Goal: Task Accomplishment & Management: Manage account settings

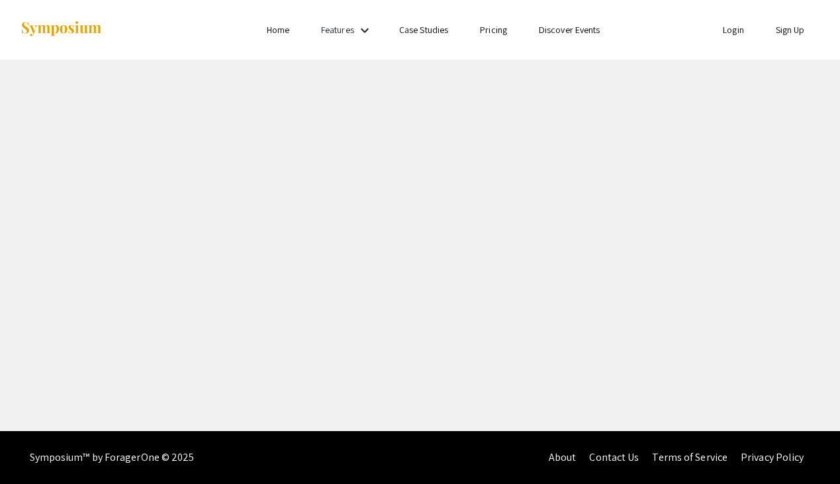
click at [734, 32] on link "Login" at bounding box center [732, 30] width 21 height 12
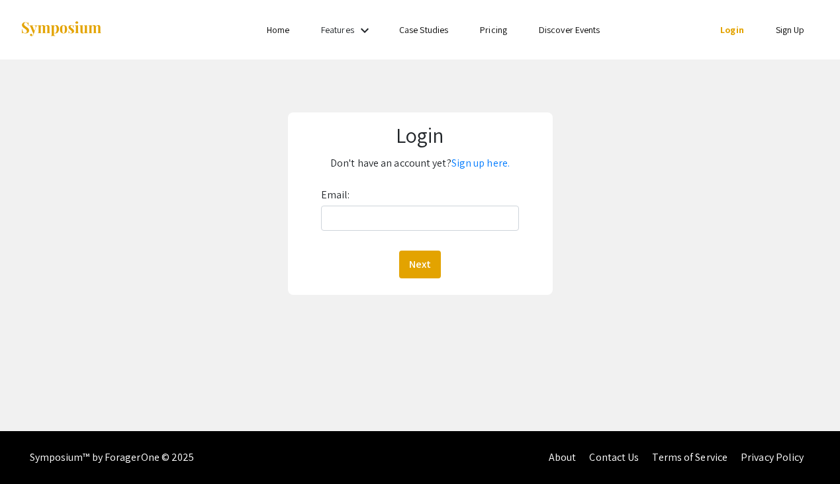
click at [484, 202] on div "Email: Next" at bounding box center [420, 232] width 198 height 94
click at [474, 226] on input "Email:" at bounding box center [420, 218] width 198 height 25
type input "[EMAIL_ADDRESS][DOMAIN_NAME]"
click at [417, 263] on button "Next" at bounding box center [420, 265] width 42 height 28
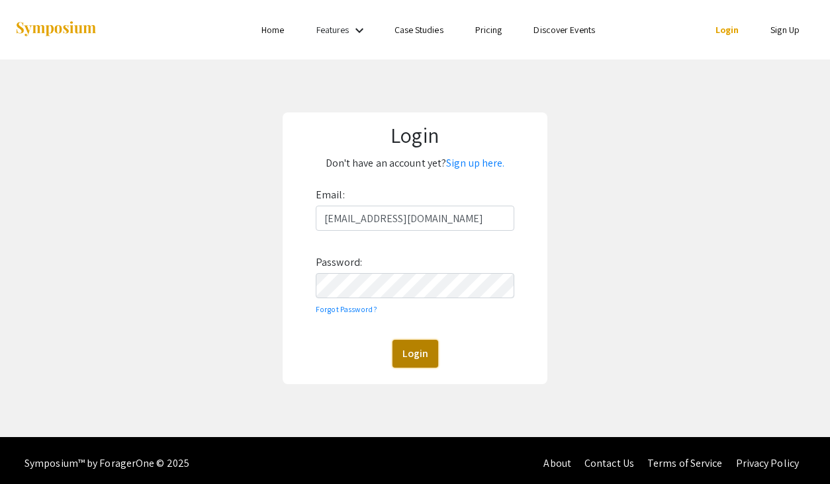
click at [419, 355] on button "Login" at bounding box center [415, 354] width 46 height 28
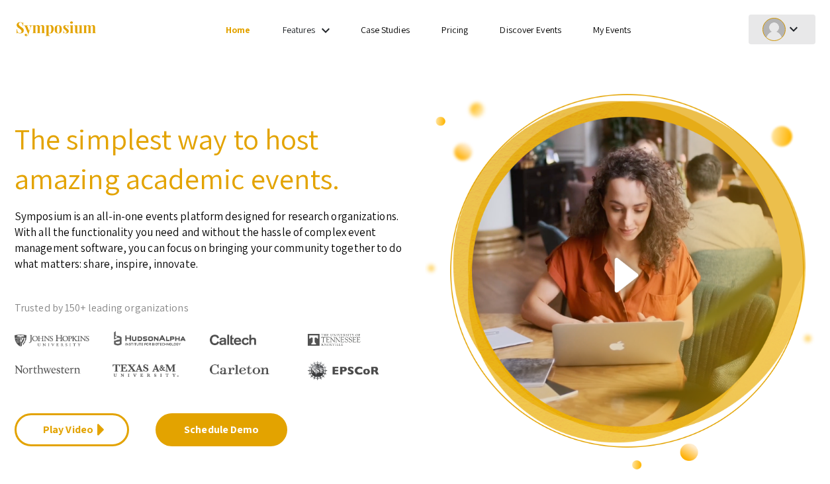
click at [785, 37] on div "keyboard_arrow_down" at bounding box center [782, 30] width 46 height 30
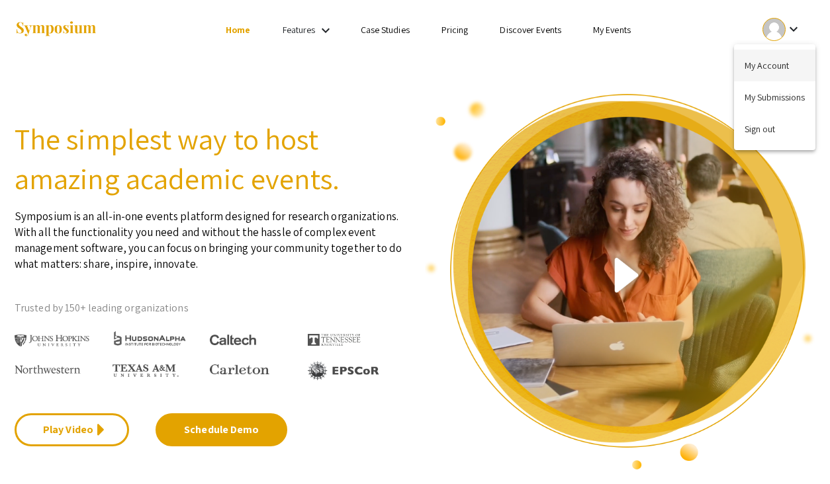
click at [763, 76] on button "My Account" at bounding box center [774, 66] width 81 height 32
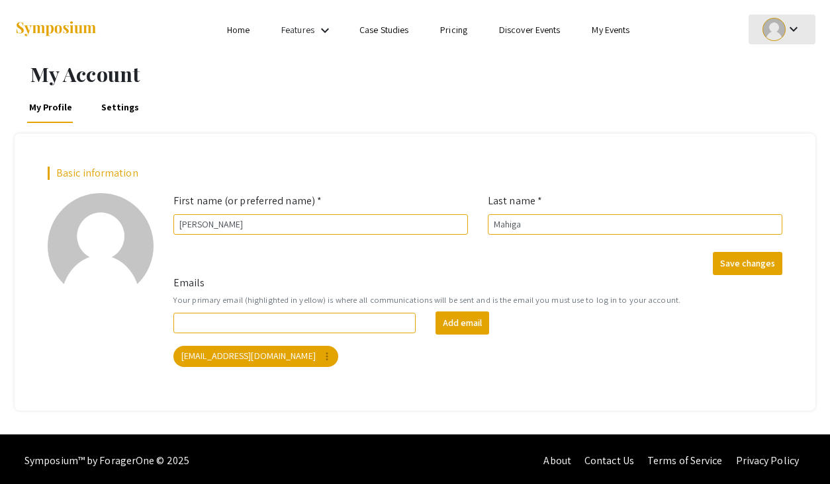
click at [777, 28] on div at bounding box center [773, 29] width 23 height 23
click at [770, 97] on button "My Submissions" at bounding box center [774, 97] width 81 height 32
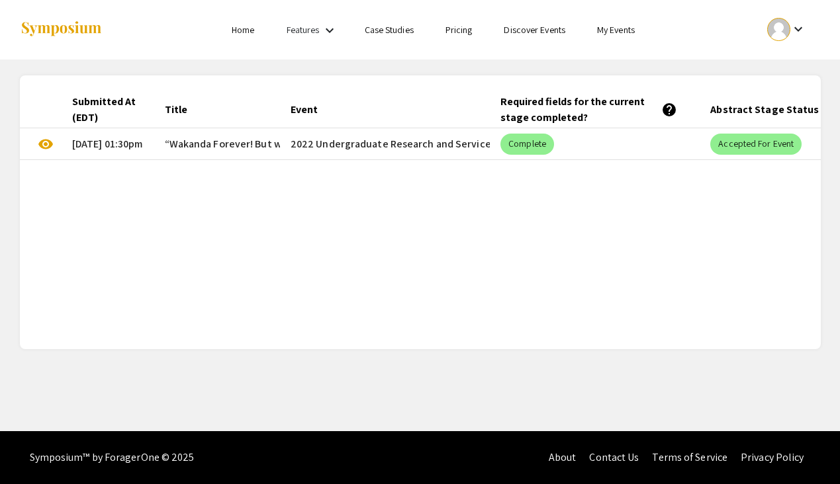
click at [580, 136] on mat-cell "Complete" at bounding box center [595, 144] width 210 height 32
click at [609, 159] on mat-cell "Complete" at bounding box center [595, 144] width 210 height 32
click at [219, 139] on span "“Wakanda Forever! But where is Wakanda?” Dissecting the Deficit of Science Comm…" at bounding box center [542, 144] width 755 height 16
click at [36, 147] on mat-cell "visibility" at bounding box center [41, 144] width 42 height 32
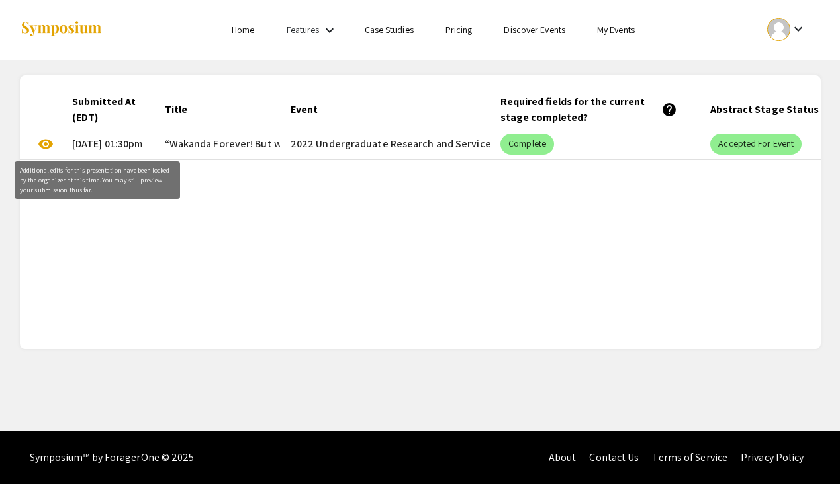
click at [45, 147] on span "visibility" at bounding box center [46, 144] width 16 height 16
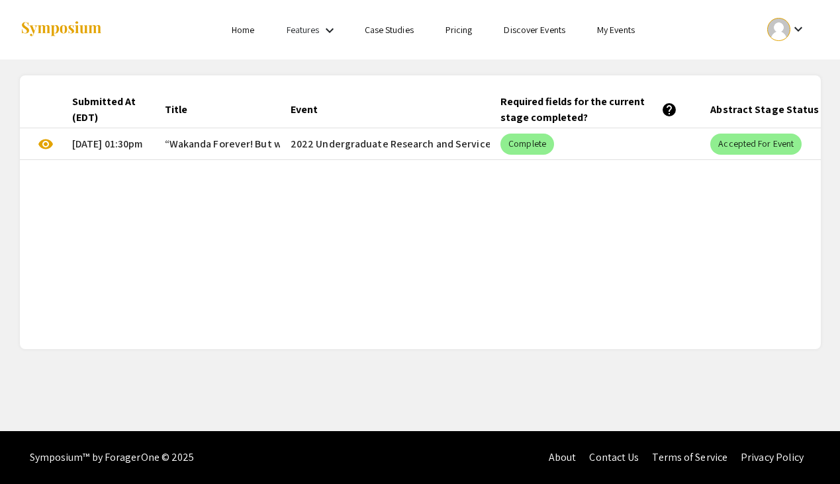
click at [88, 142] on mat-cell "[DATE] 01:30pm" at bounding box center [108, 144] width 93 height 32
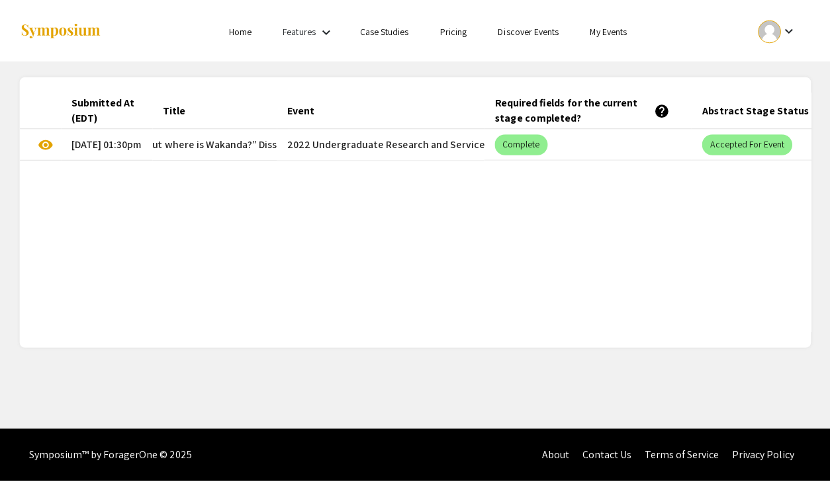
scroll to position [0, 222]
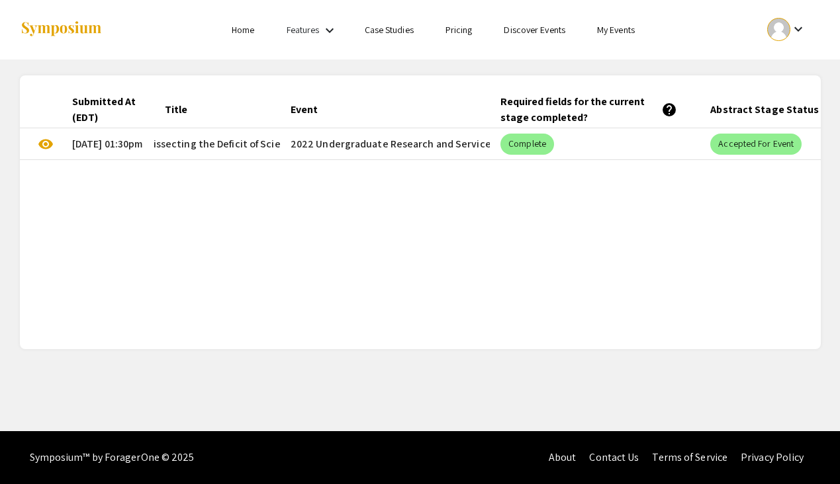
click at [37, 140] on mat-cell "visibility" at bounding box center [41, 144] width 42 height 32
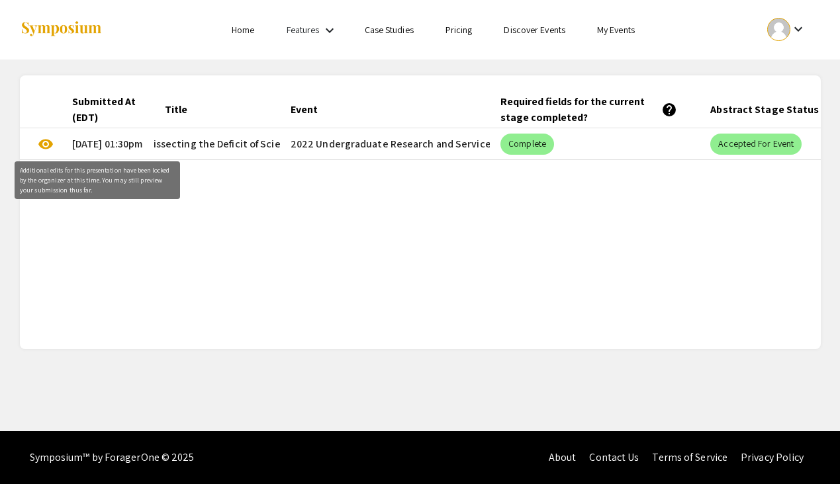
click at [48, 142] on span "visibility" at bounding box center [46, 144] width 16 height 16
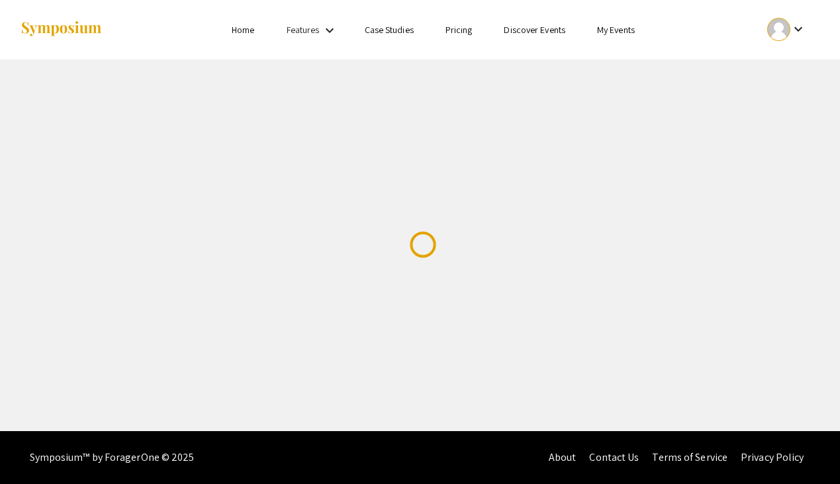
click at [615, 31] on link "My Events" at bounding box center [616, 30] width 38 height 12
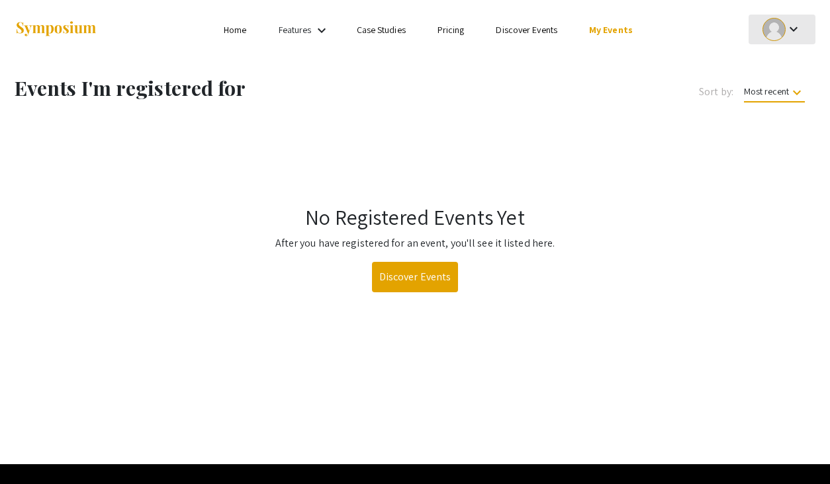
click at [791, 34] on mat-icon "keyboard_arrow_down" at bounding box center [793, 29] width 16 height 16
click at [753, 98] on button "My Submissions" at bounding box center [774, 97] width 81 height 32
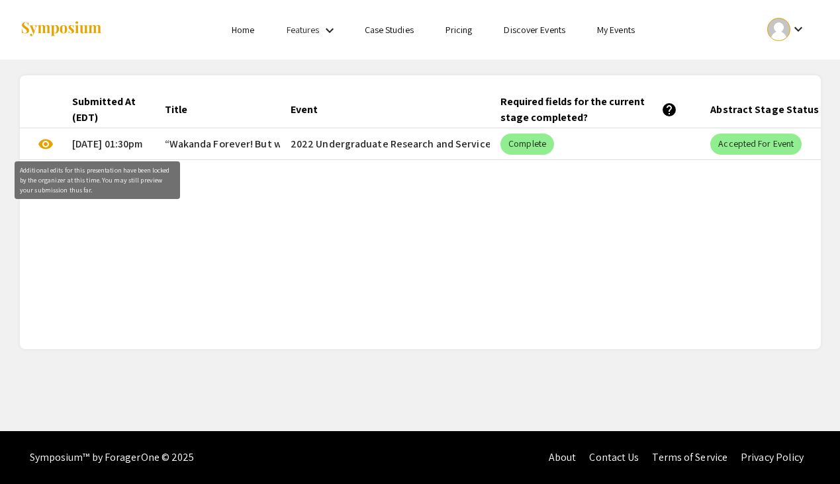
click at [40, 145] on span "visibility" at bounding box center [46, 144] width 16 height 16
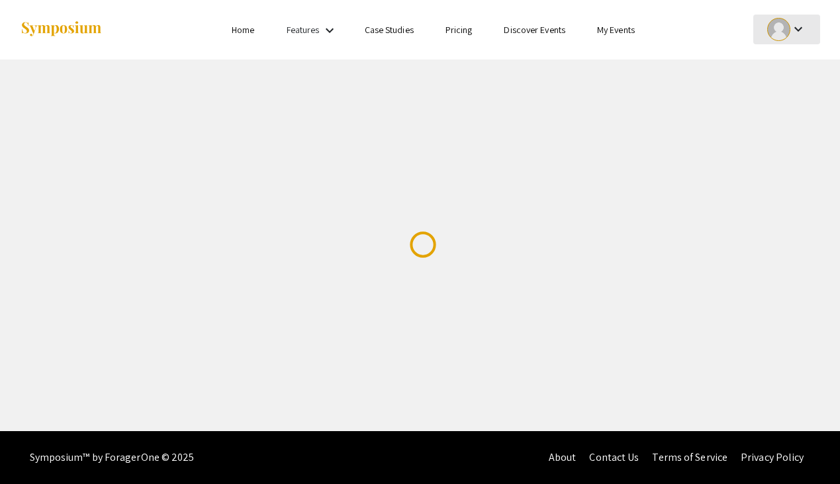
click at [785, 33] on div at bounding box center [778, 29] width 23 height 23
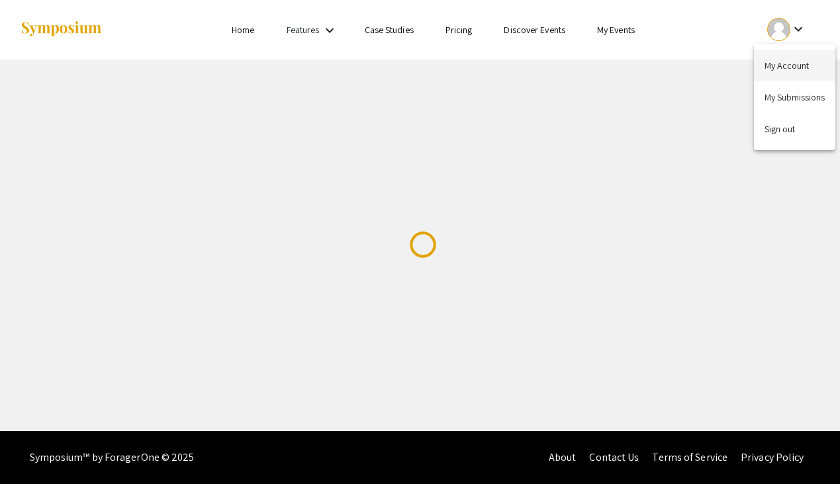
click at [788, 62] on button "My Account" at bounding box center [794, 66] width 81 height 32
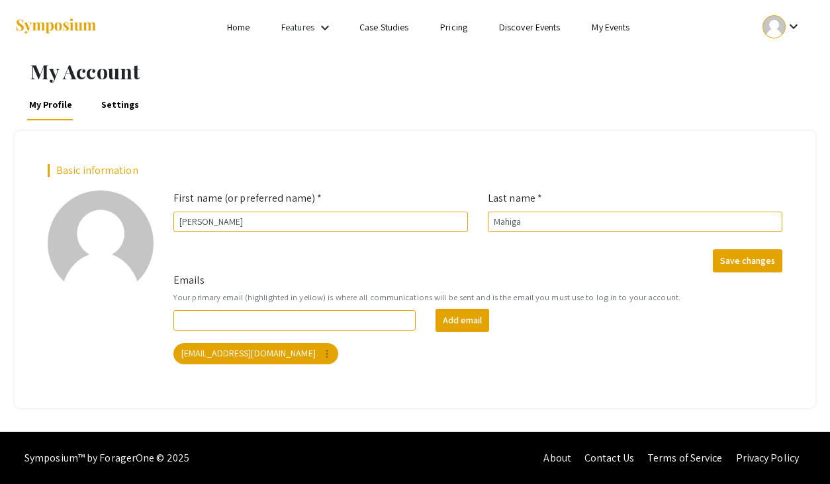
scroll to position [3, 0]
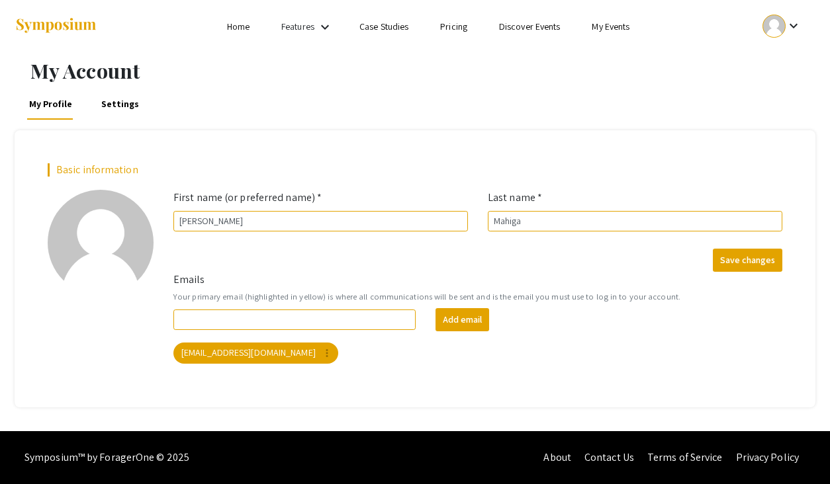
click at [353, 32] on li "Case Studies" at bounding box center [383, 27] width 81 height 16
click at [358, 28] on li "Case Studies" at bounding box center [383, 27] width 81 height 16
click at [357, 28] on li "Case Studies" at bounding box center [383, 27] width 81 height 16
click at [356, 19] on li "Case Studies" at bounding box center [383, 27] width 81 height 16
click at [368, 21] on link "Case Studies" at bounding box center [383, 27] width 49 height 12
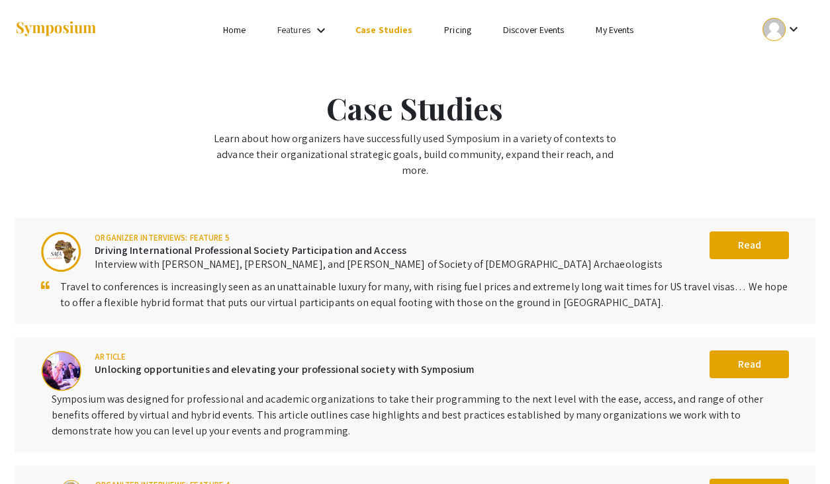
click at [232, 25] on link "Home" at bounding box center [234, 30] width 22 height 12
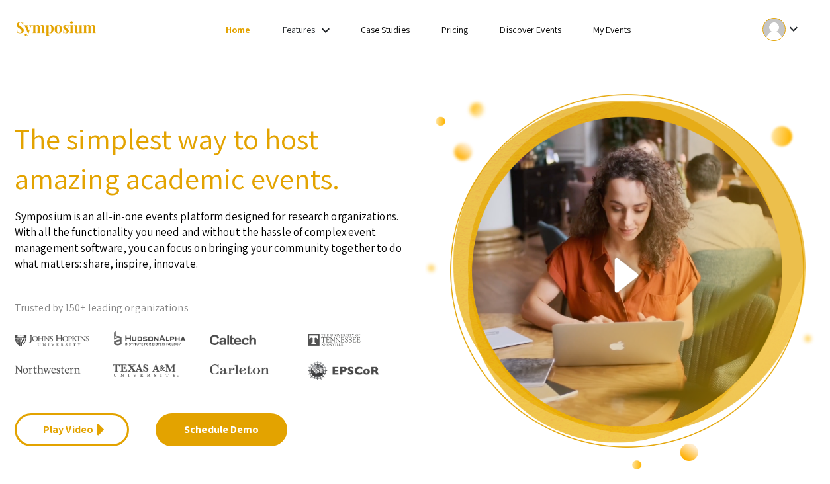
click at [791, 26] on mat-icon "keyboard_arrow_down" at bounding box center [793, 29] width 16 height 16
click at [765, 91] on button "My Submissions" at bounding box center [774, 97] width 81 height 32
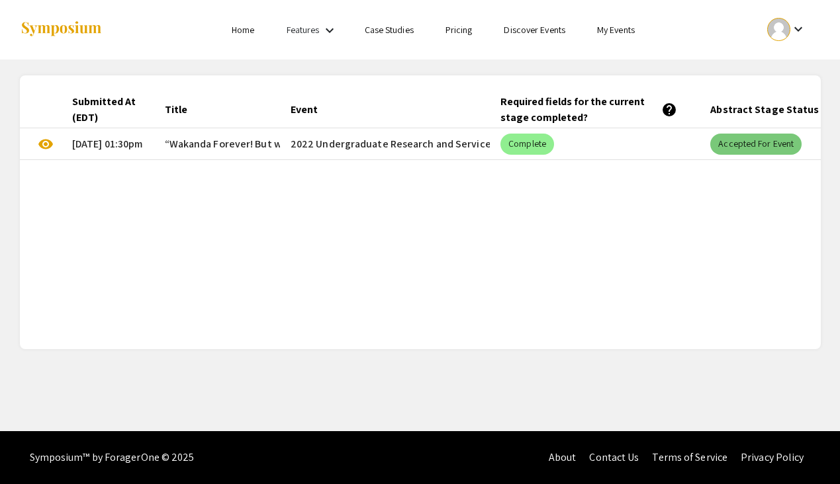
click at [731, 153] on mat-chip "Accepted for Event" at bounding box center [755, 144] width 91 height 21
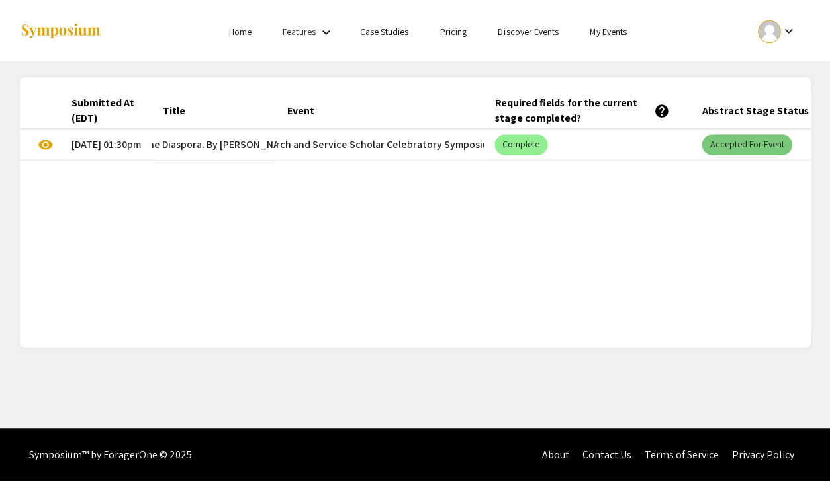
scroll to position [0, 151]
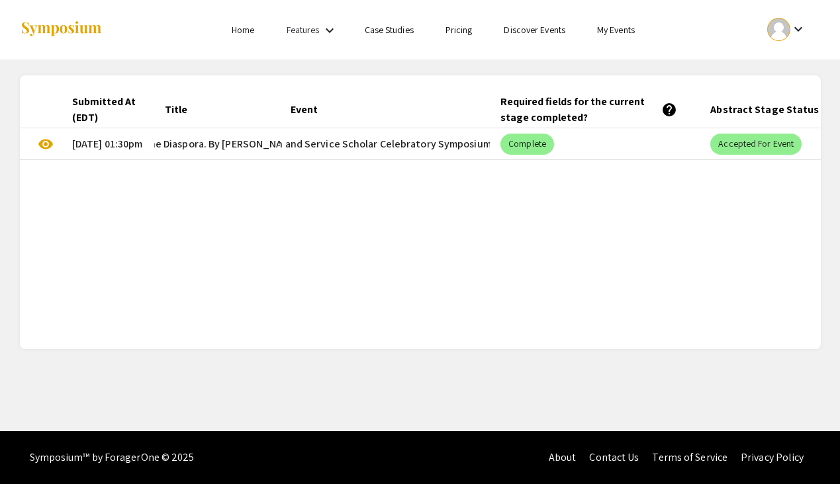
click at [571, 122] on div "Required fields for the current stage completed? help" at bounding box center [588, 110] width 177 height 32
click at [546, 143] on mat-chip "Complete" at bounding box center [527, 144] width 54 height 21
click at [545, 142] on mat-chip "Complete" at bounding box center [527, 144] width 54 height 21
drag, startPoint x: 587, startPoint y: 148, endPoint x: 556, endPoint y: 148, distance: 31.8
click at [556, 148] on mat-cell "Complete" at bounding box center [595, 144] width 210 height 32
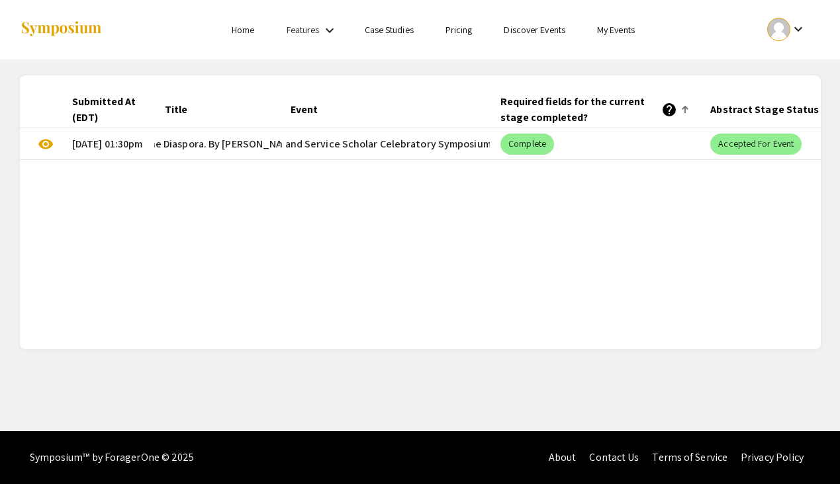
click at [603, 30] on link "My Events" at bounding box center [616, 30] width 38 height 12
